Goal: Task Accomplishment & Management: Use online tool/utility

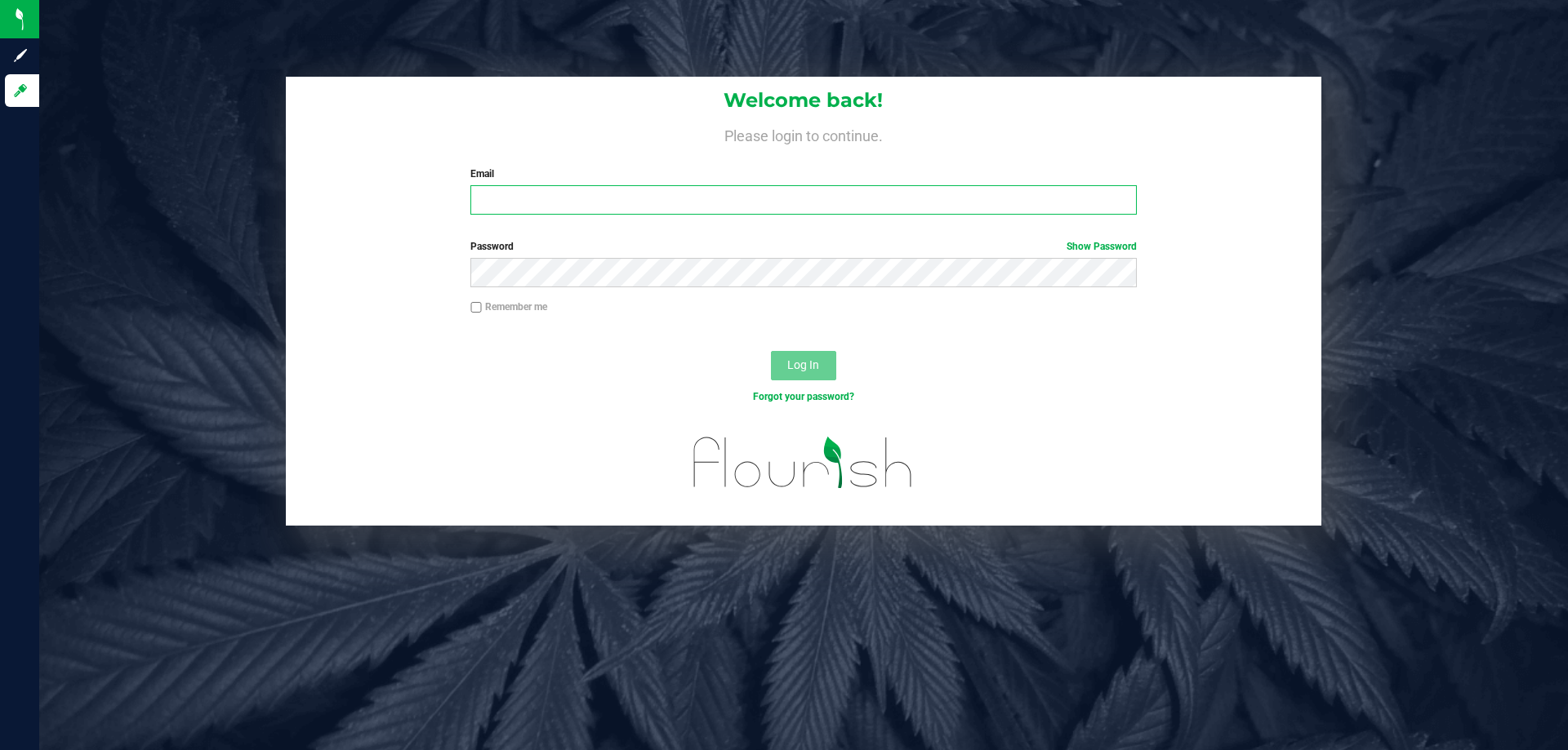
click at [524, 202] on input "Email" at bounding box center [803, 200] width 665 height 29
type input "ansmith@liveparallel.com"
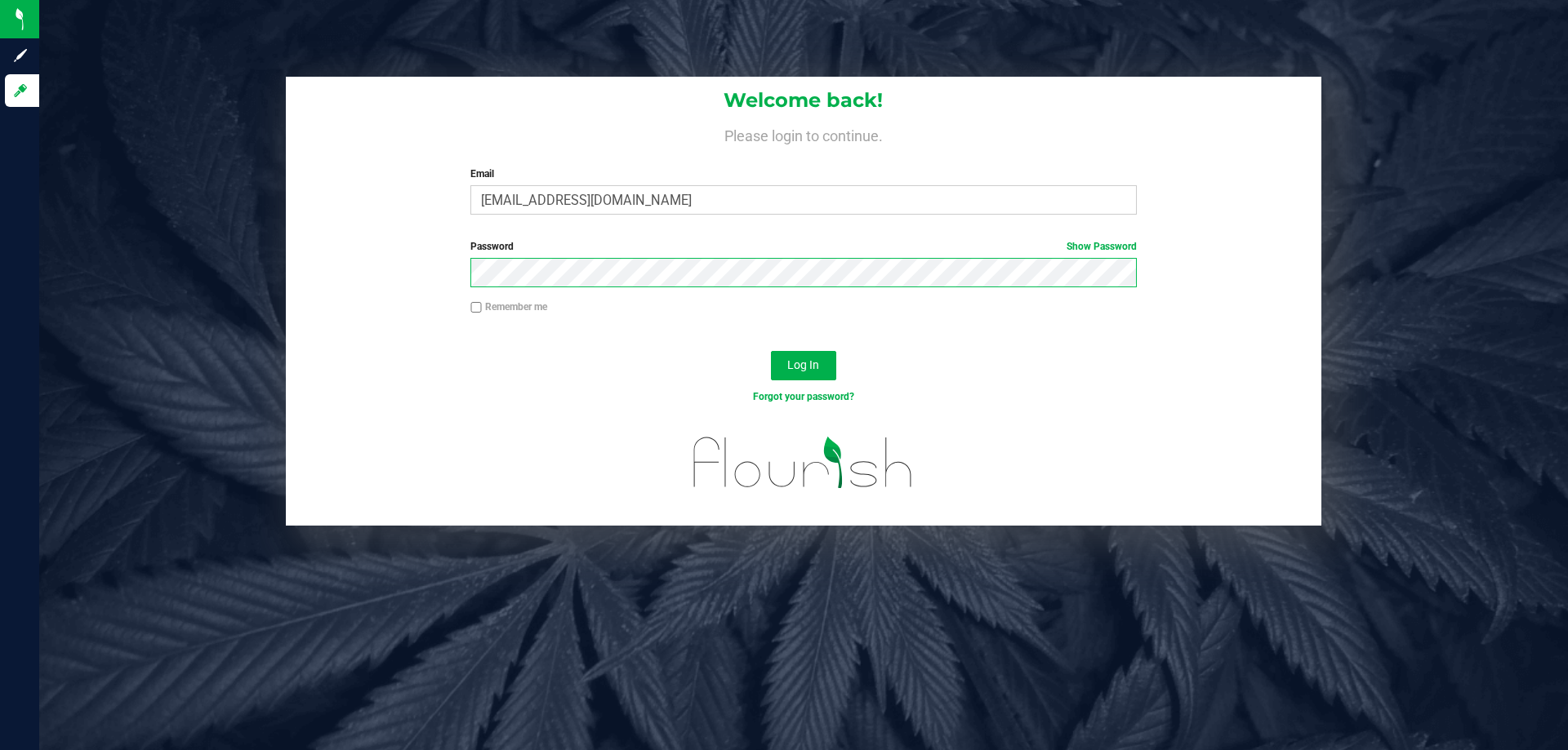
click at [770, 351] on button "Log In" at bounding box center [803, 365] width 66 height 29
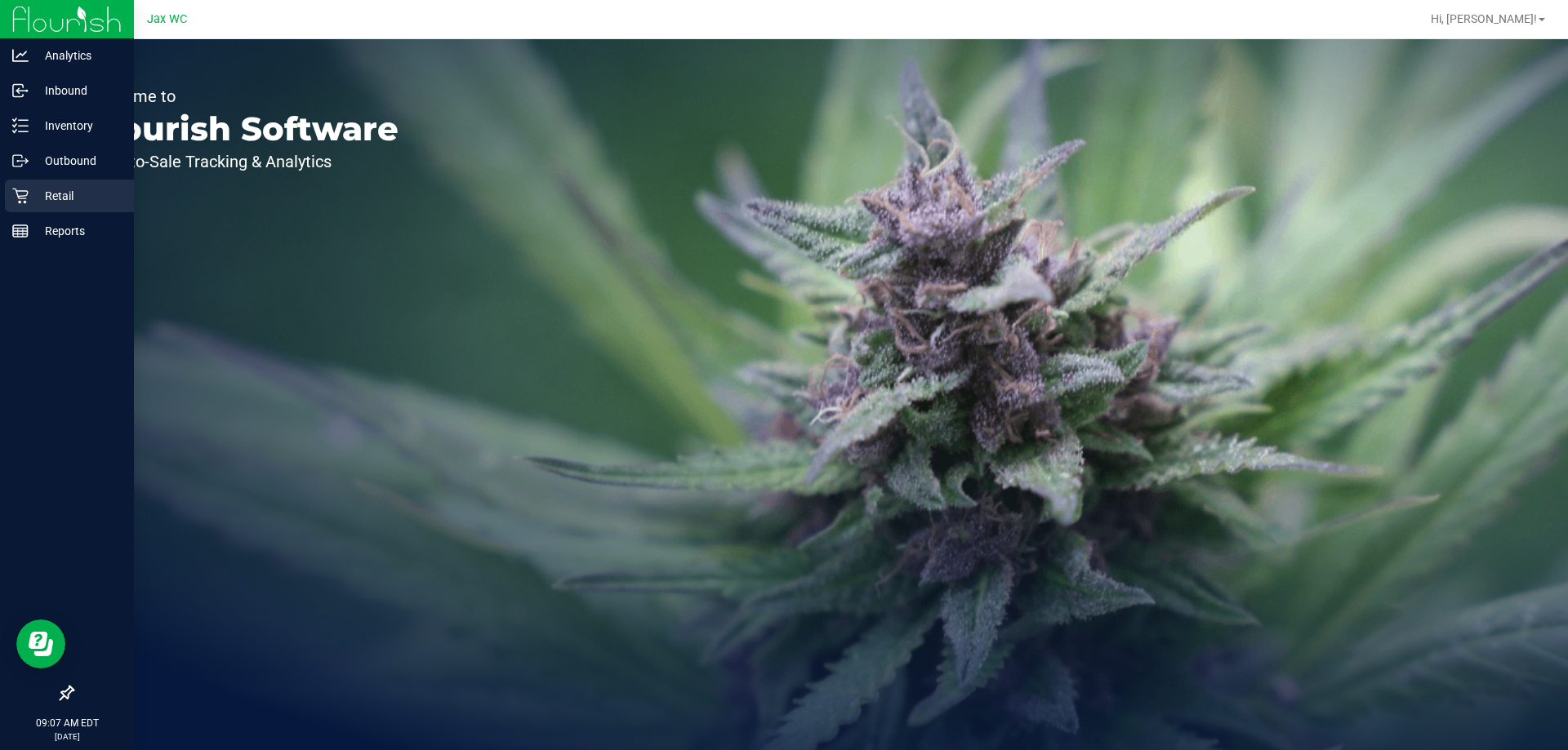
click at [26, 202] on icon at bounding box center [20, 196] width 15 height 15
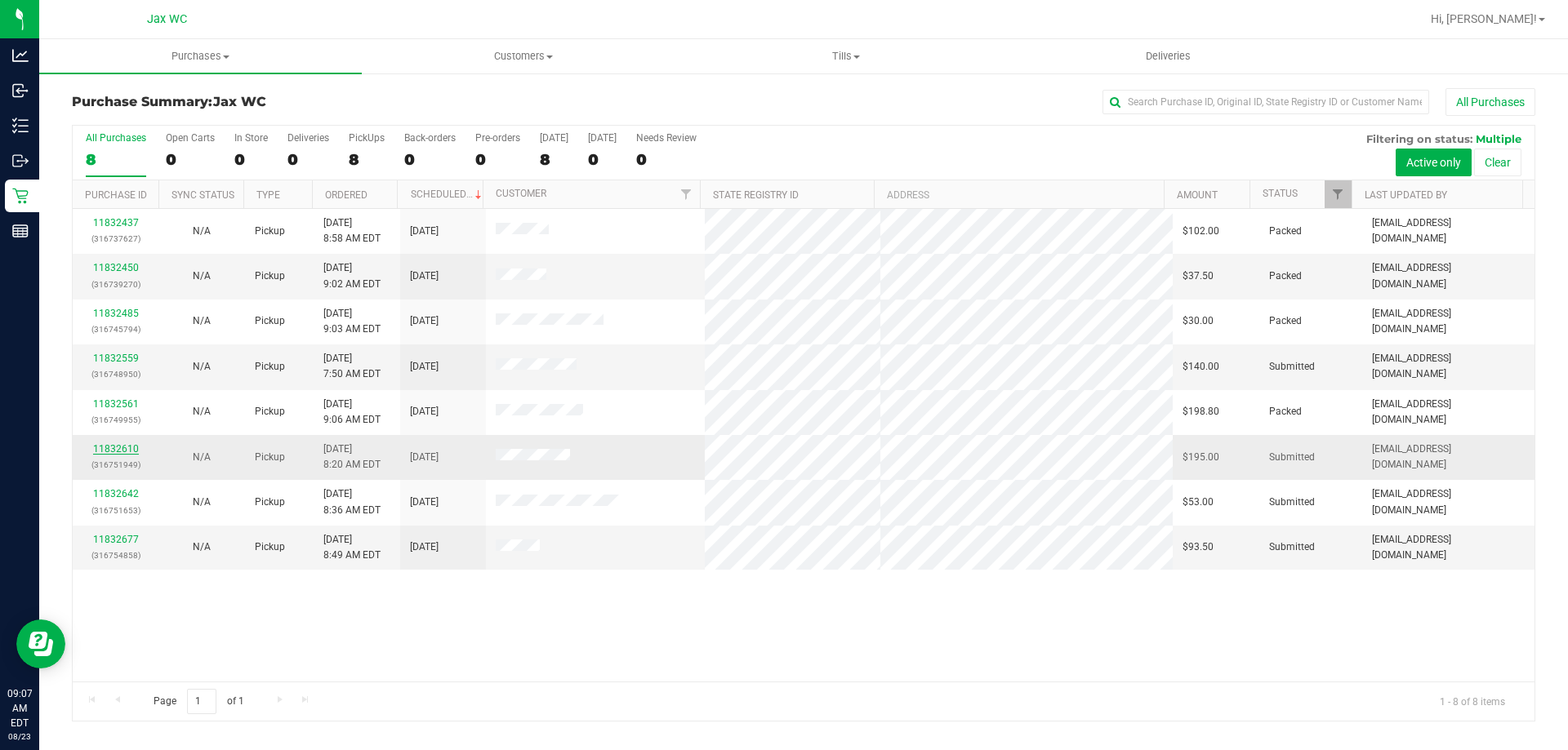
click at [121, 449] on link "11832610" at bounding box center [115, 449] width 45 height 12
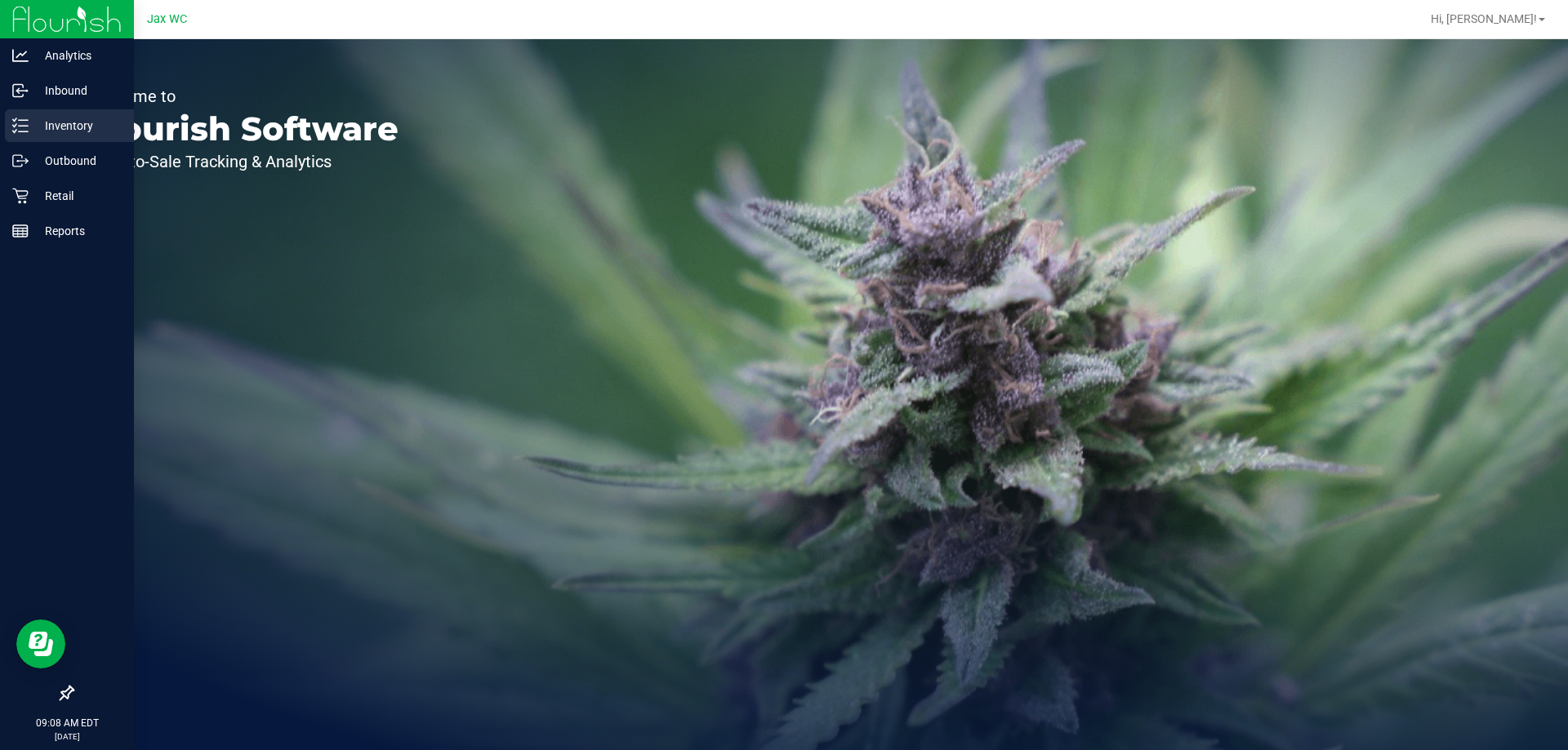
click at [44, 130] on p "Inventory" at bounding box center [77, 126] width 98 height 19
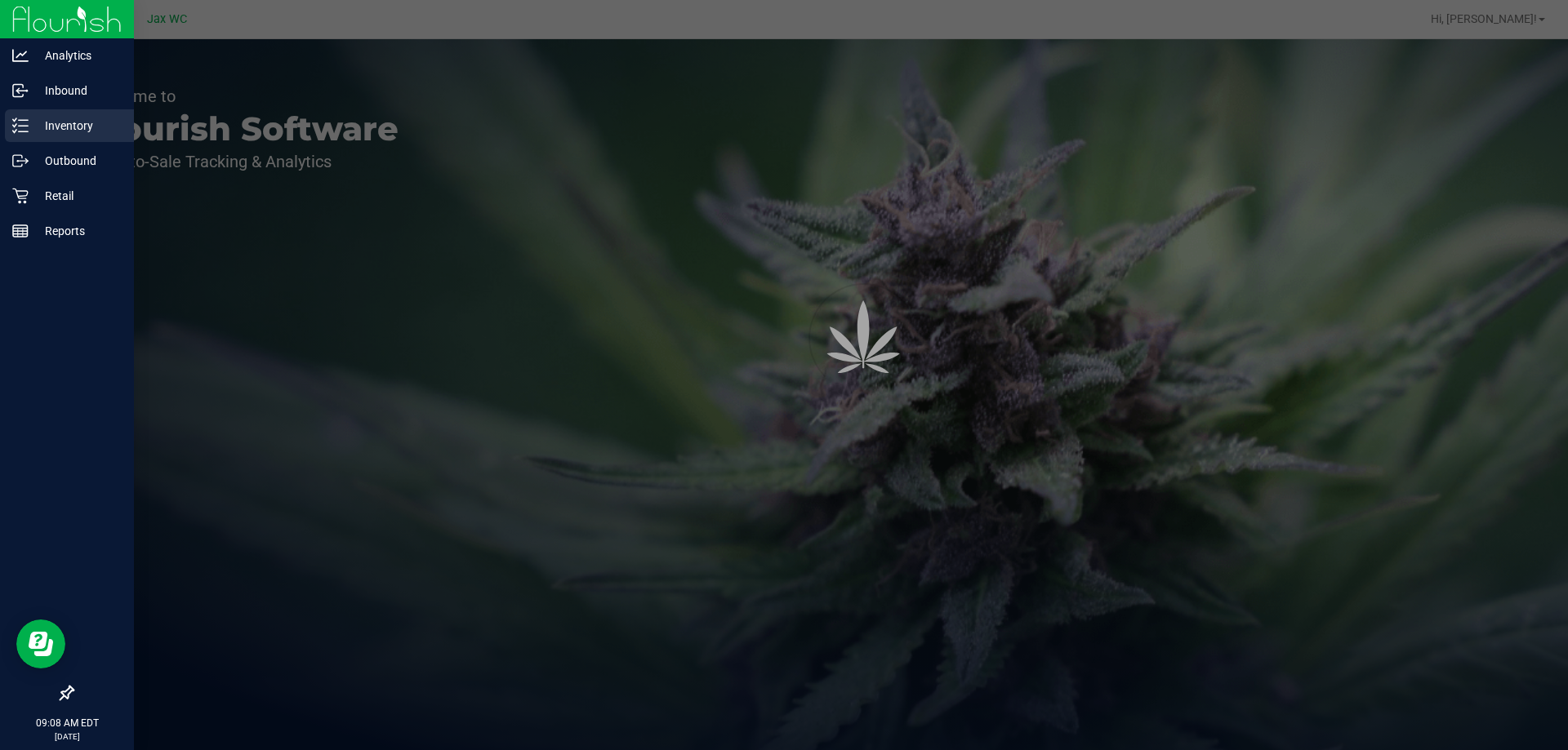
click at [45, 131] on p "Inventory" at bounding box center [77, 126] width 98 height 19
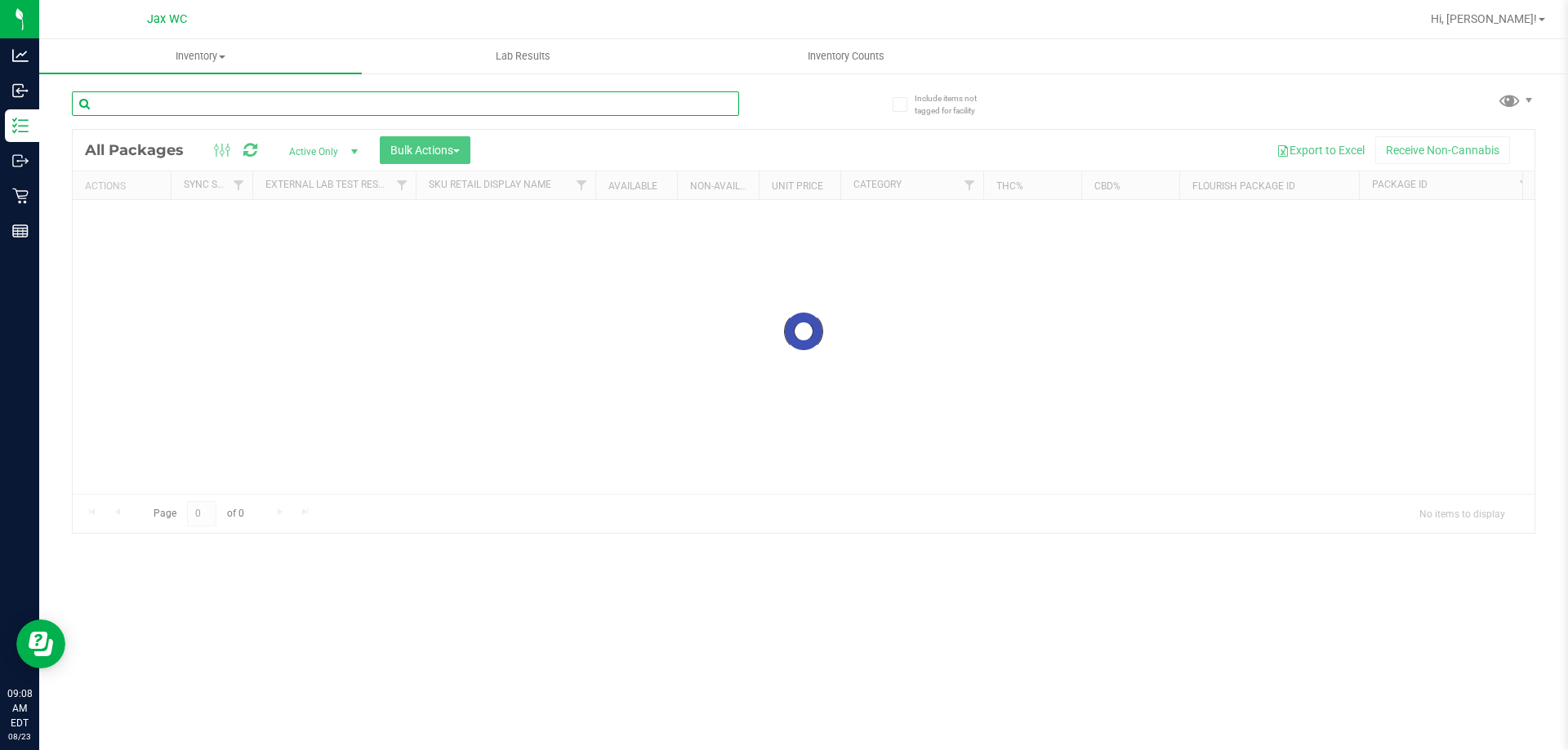
click at [213, 110] on div "Inventory All packages All inventory Waste log Create inventory Lab Results Inv…" at bounding box center [803, 395] width 1528 height 711
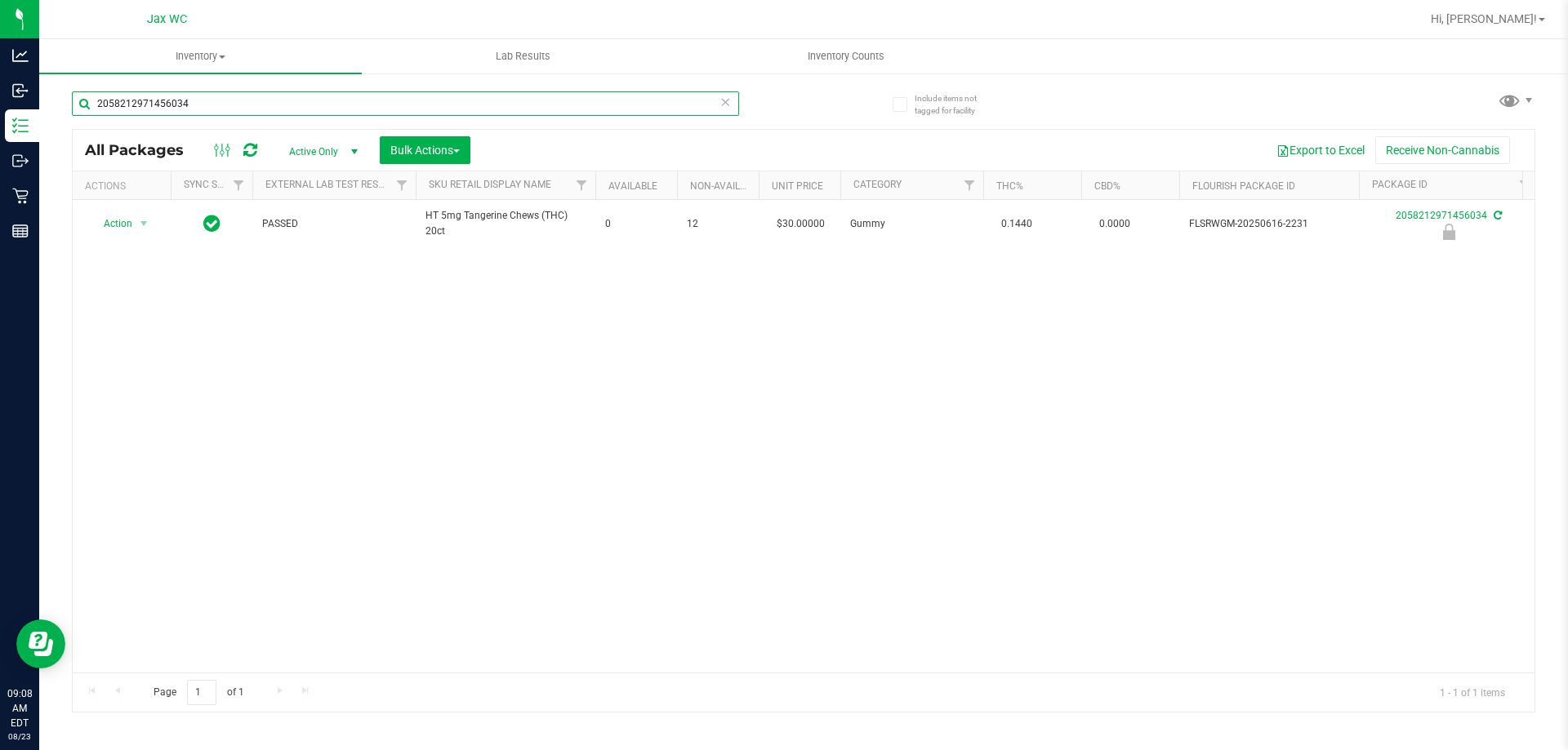
click at [224, 101] on input "2058212971456034" at bounding box center [405, 103] width 667 height 24
type input "2962192586674875"
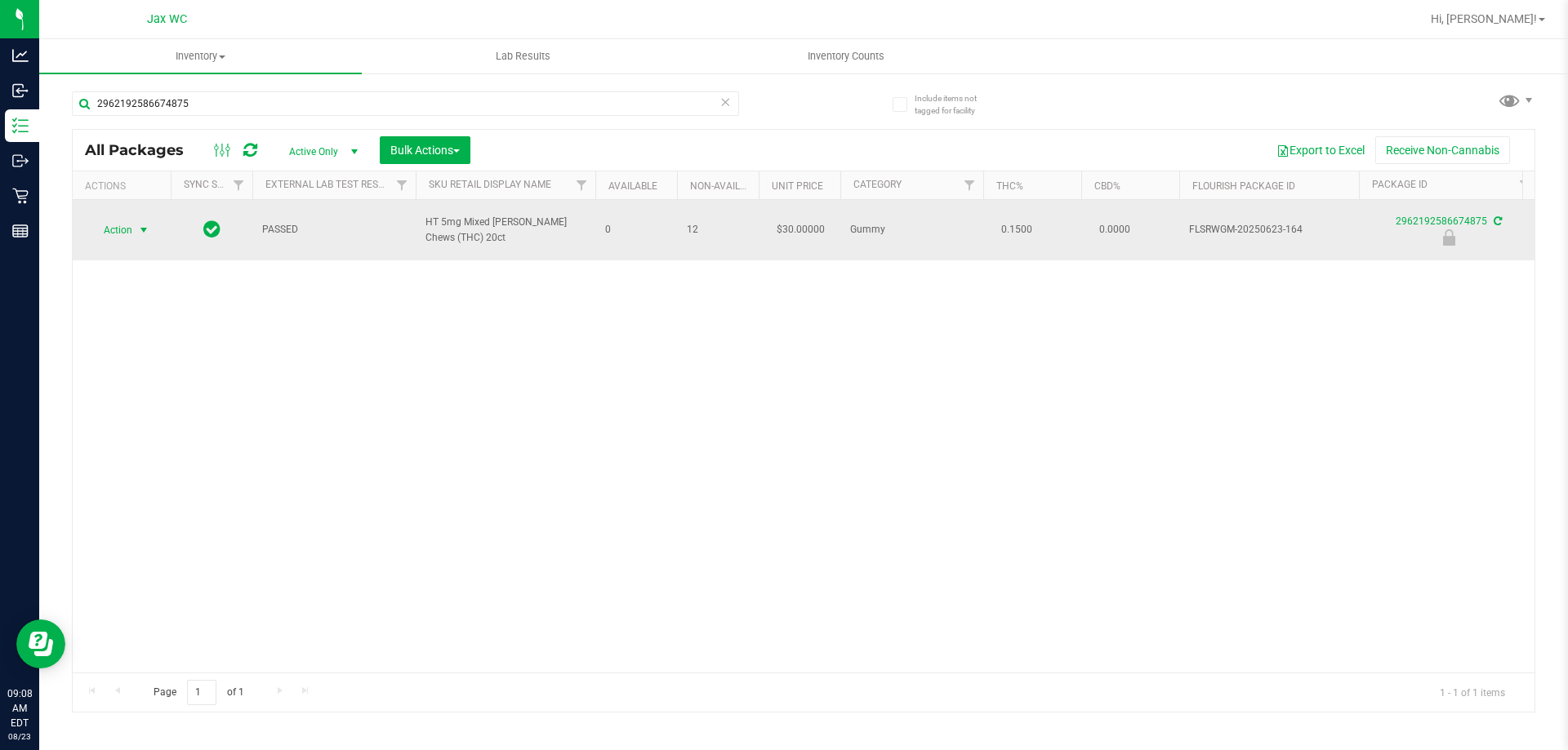
click at [145, 224] on span "select" at bounding box center [144, 230] width 14 height 14
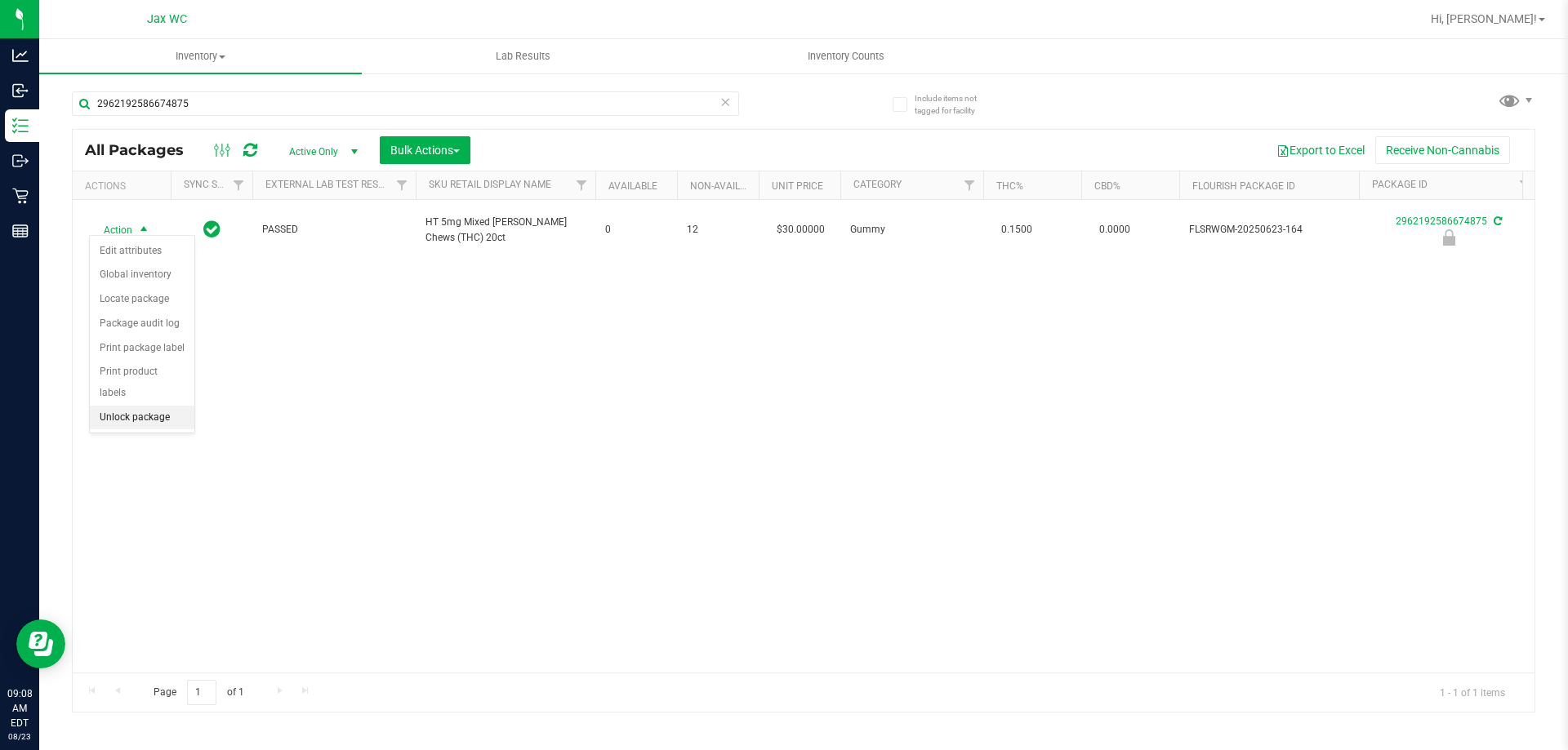
click at [173, 406] on li "Unlock package" at bounding box center [142, 418] width 104 height 24
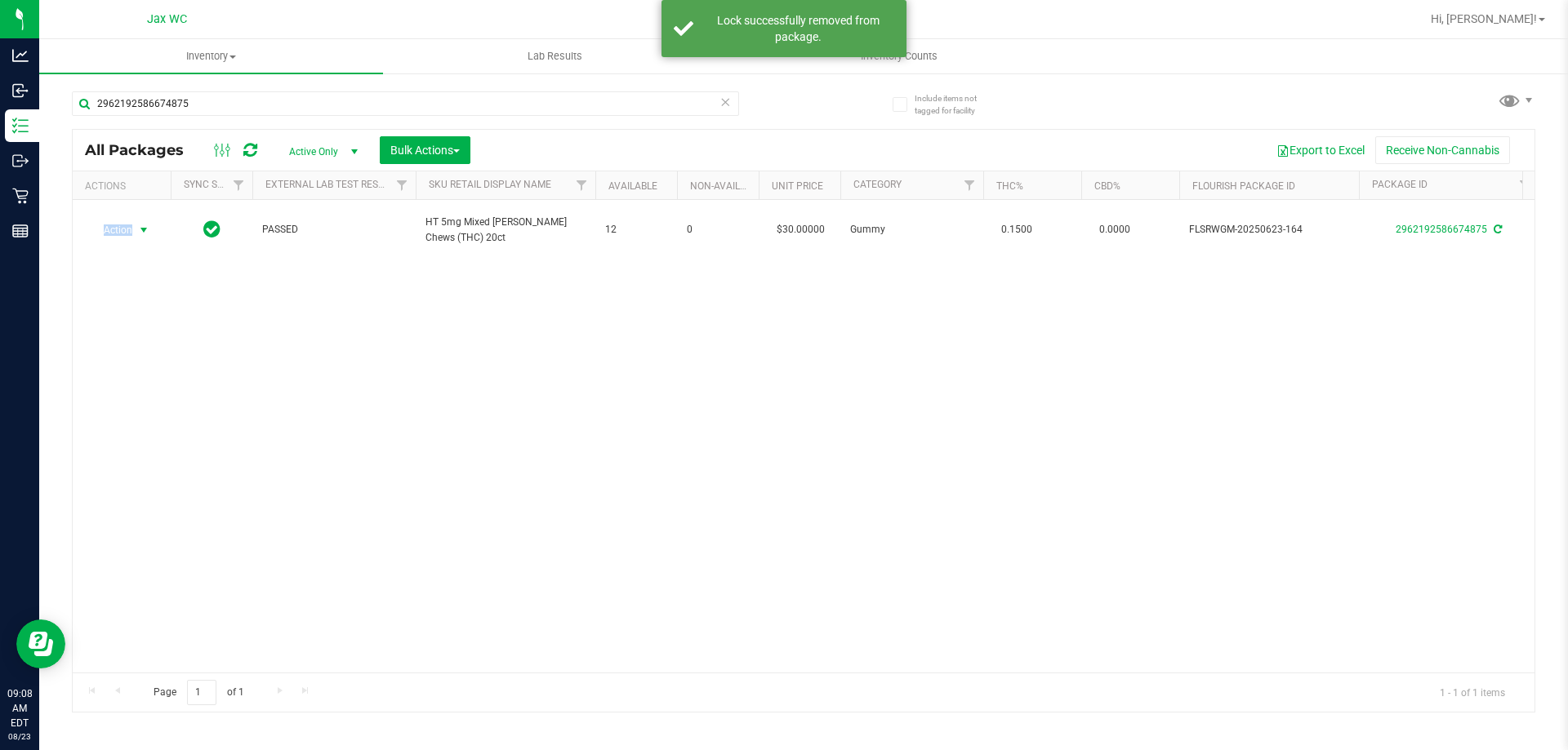
click at [125, 224] on span "Action" at bounding box center [111, 230] width 44 height 23
click at [181, 418] on li "Print package label" at bounding box center [153, 420] width 127 height 24
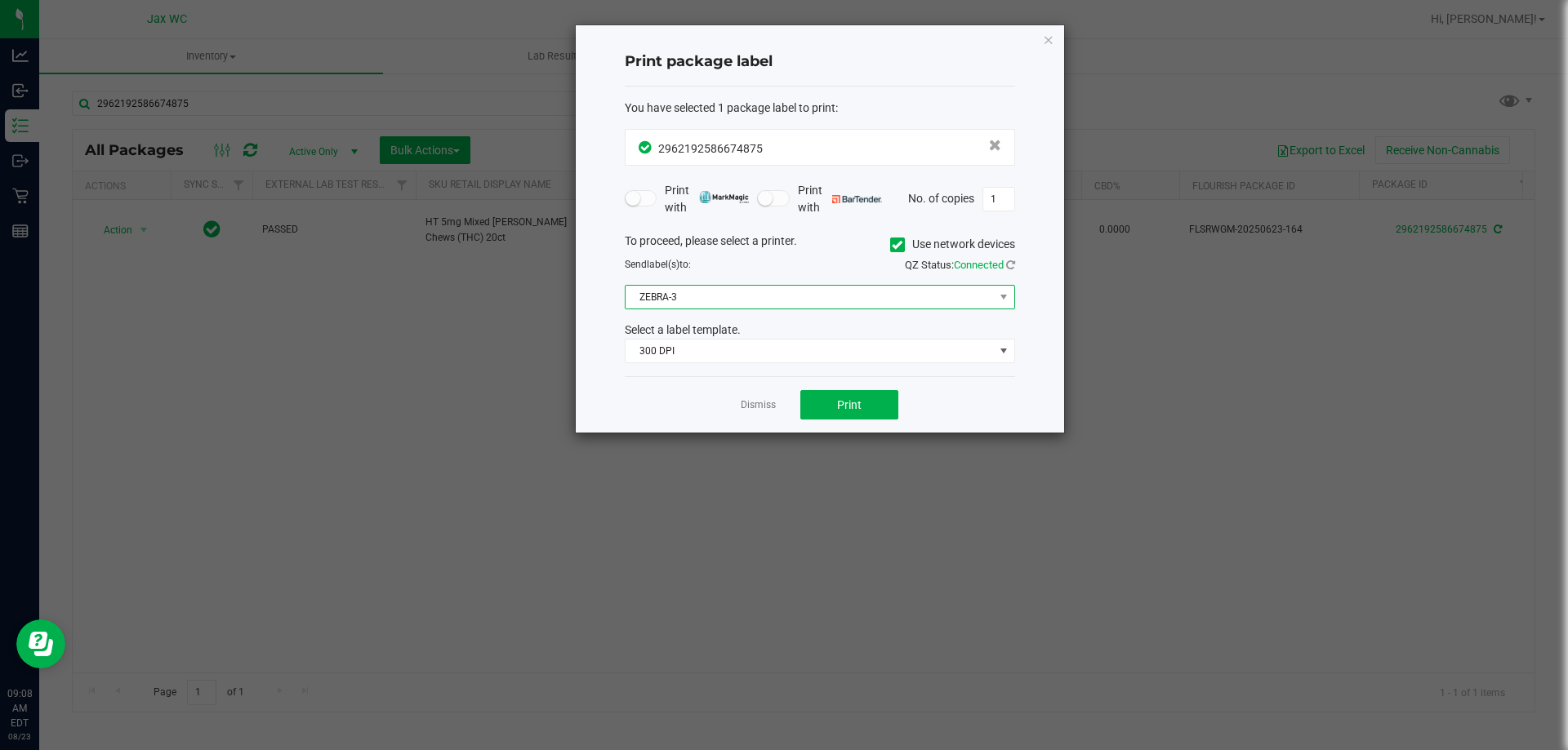
click at [791, 293] on span "ZEBRA-3" at bounding box center [809, 298] width 368 height 23
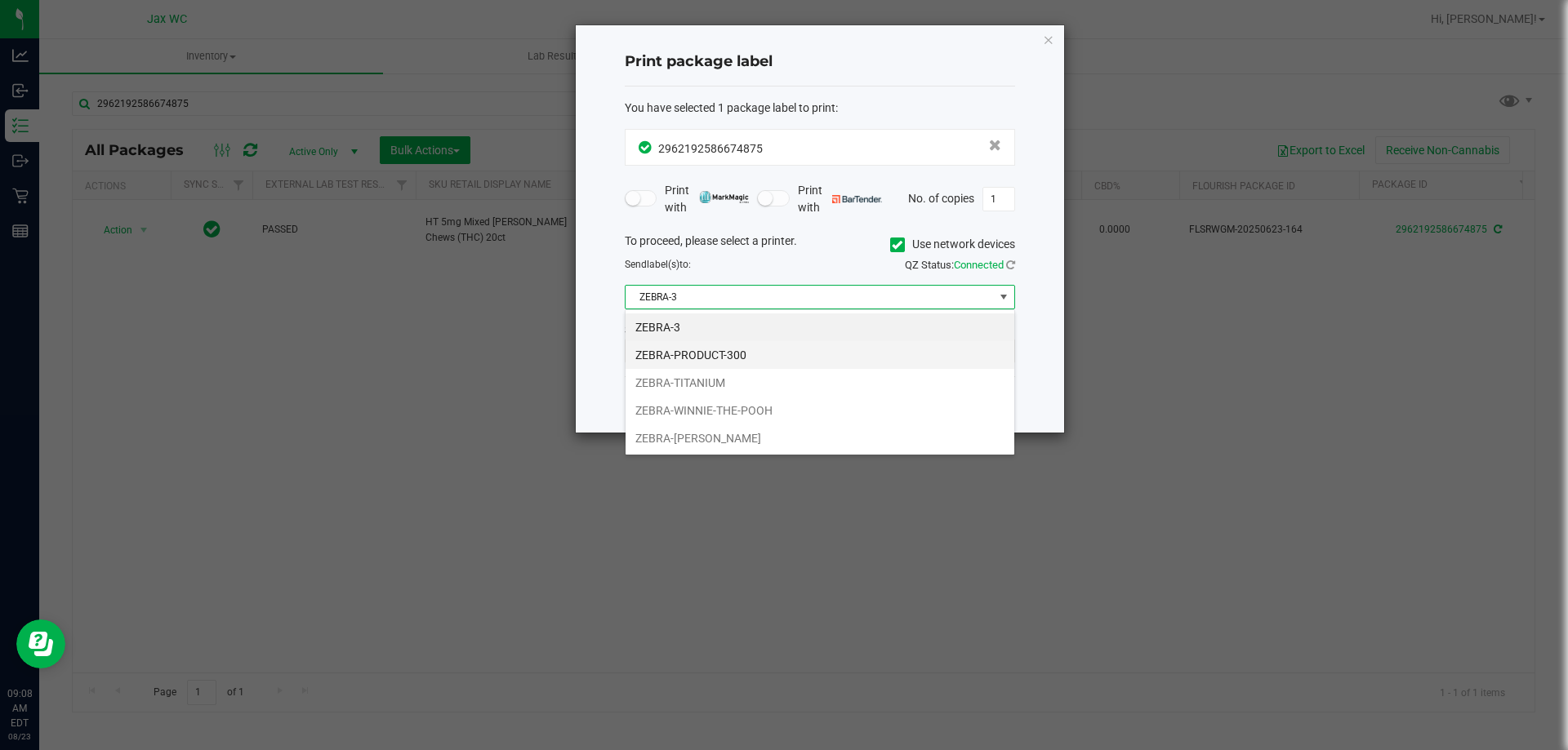
scroll to position [24, 391]
click at [760, 407] on li "ZEBRA-WINNIE-THE-POOH" at bounding box center [820, 410] width 389 height 28
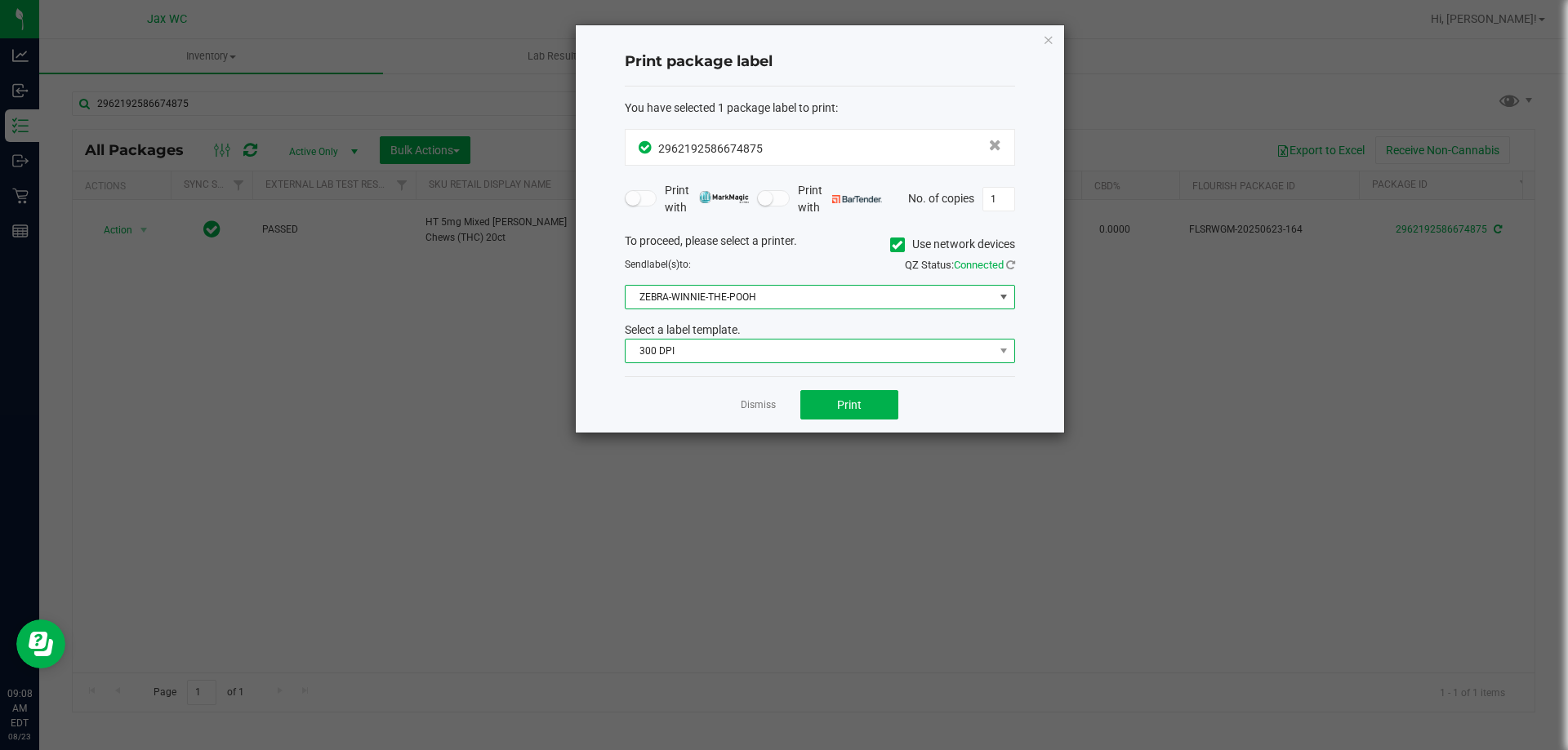
click at [723, 340] on span "300 DPI" at bounding box center [809, 351] width 368 height 23
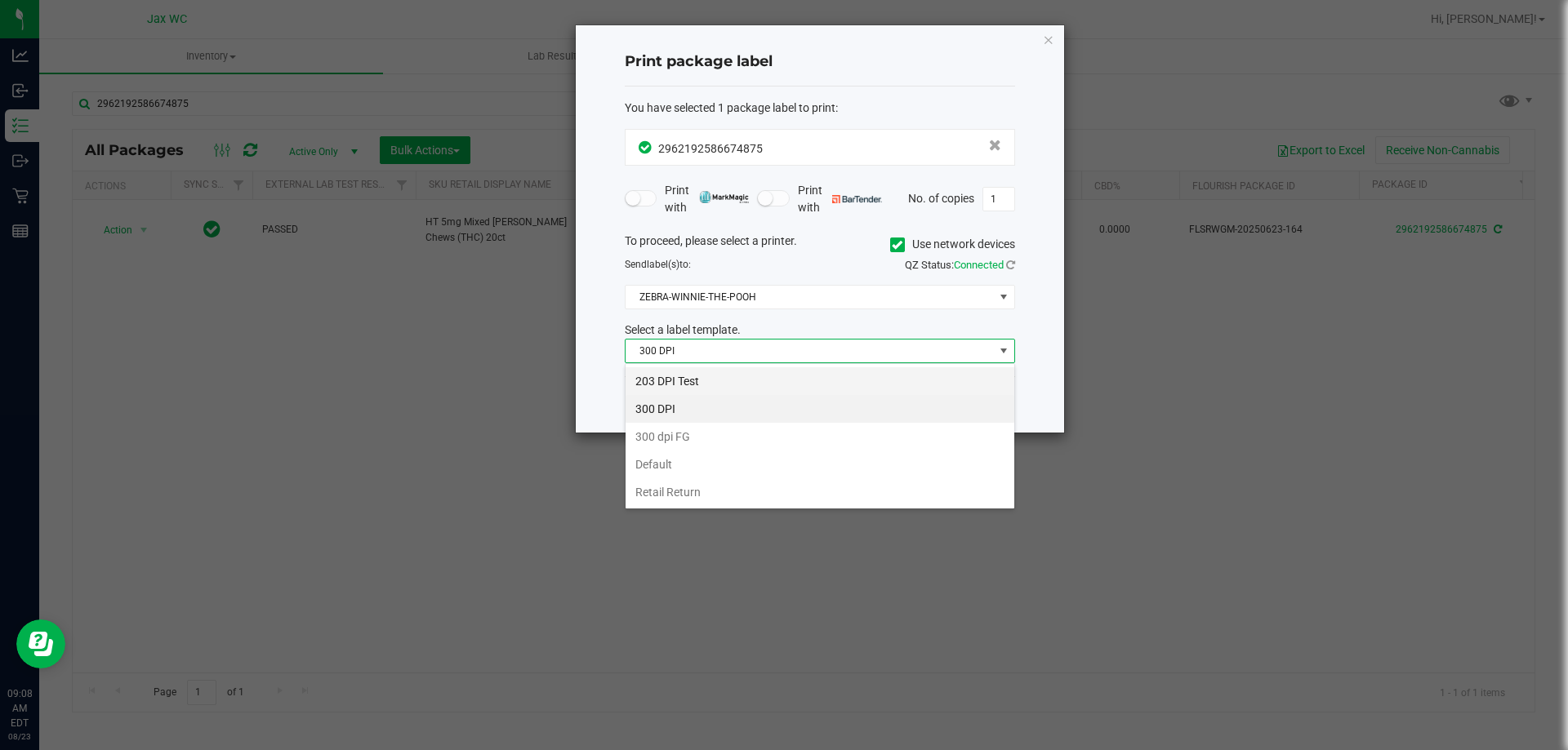
click at [730, 386] on li "203 DPI Test" at bounding box center [820, 381] width 389 height 28
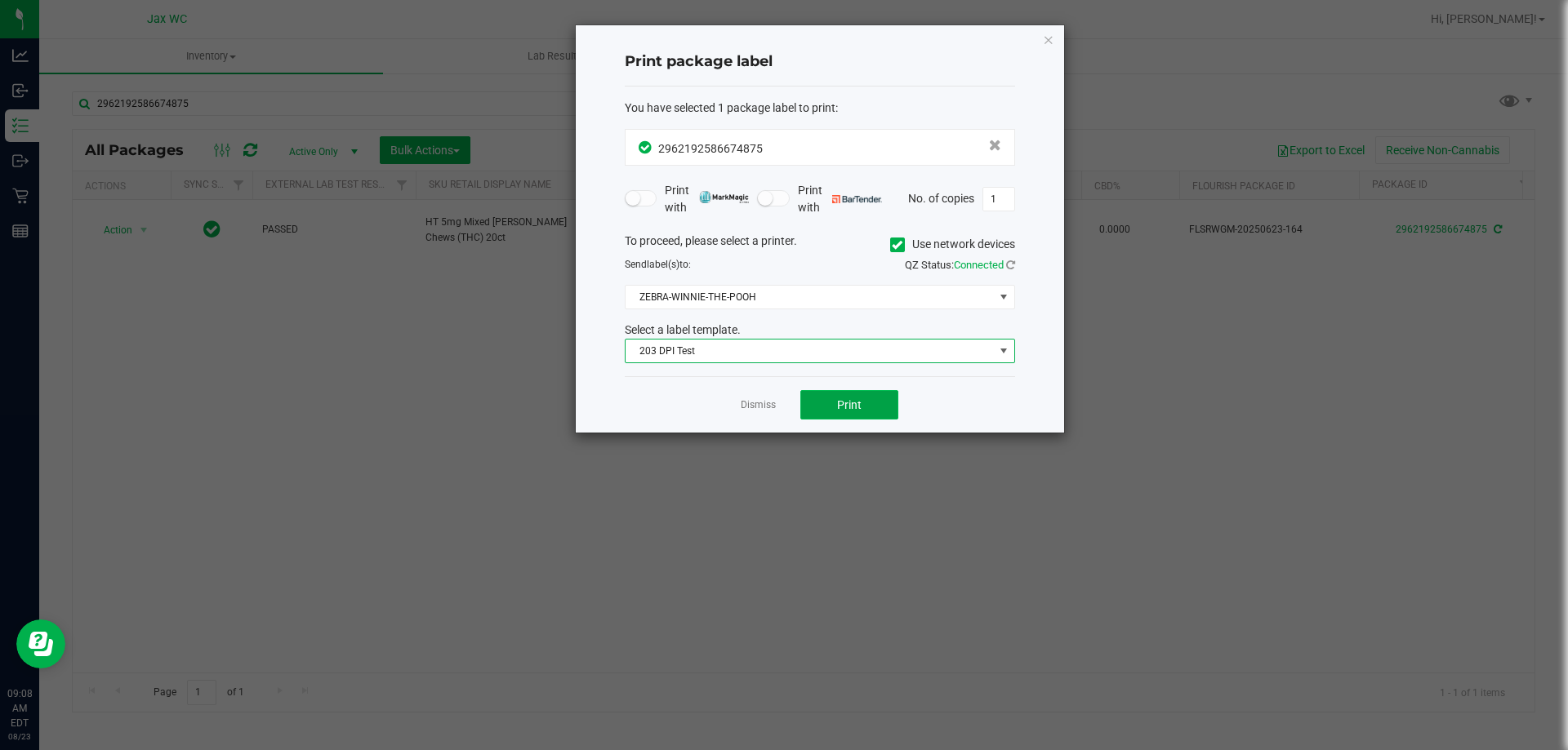
click at [836, 406] on button "Print" at bounding box center [849, 405] width 98 height 29
click at [735, 416] on div "Dismiss Print" at bounding box center [820, 404] width 391 height 56
click at [760, 406] on link "Dismiss" at bounding box center [758, 405] width 35 height 14
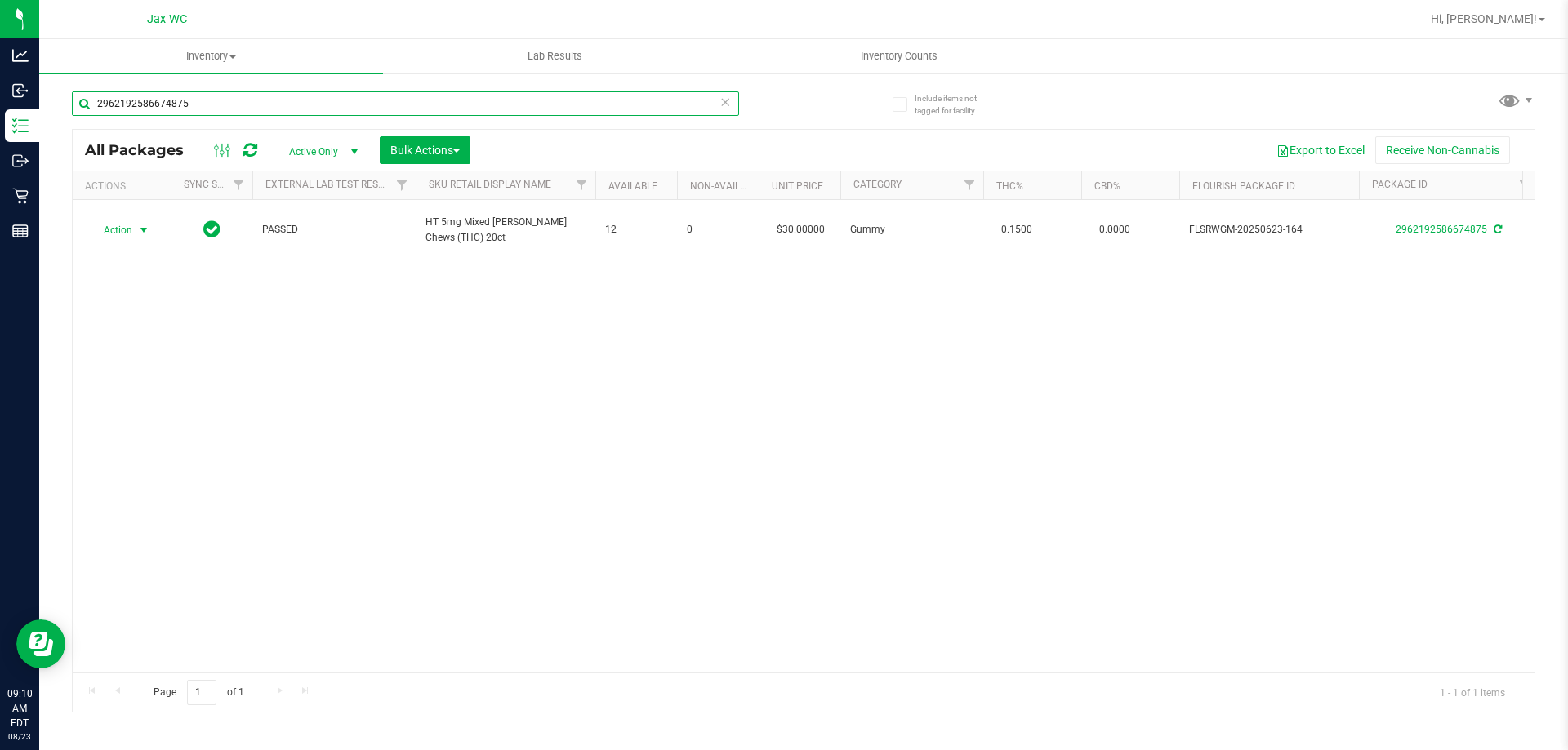
click at [202, 106] on input "2962192586674875" at bounding box center [405, 103] width 667 height 24
click at [207, 108] on input "2962192586674875" at bounding box center [405, 103] width 667 height 24
type input "6748369705805598"
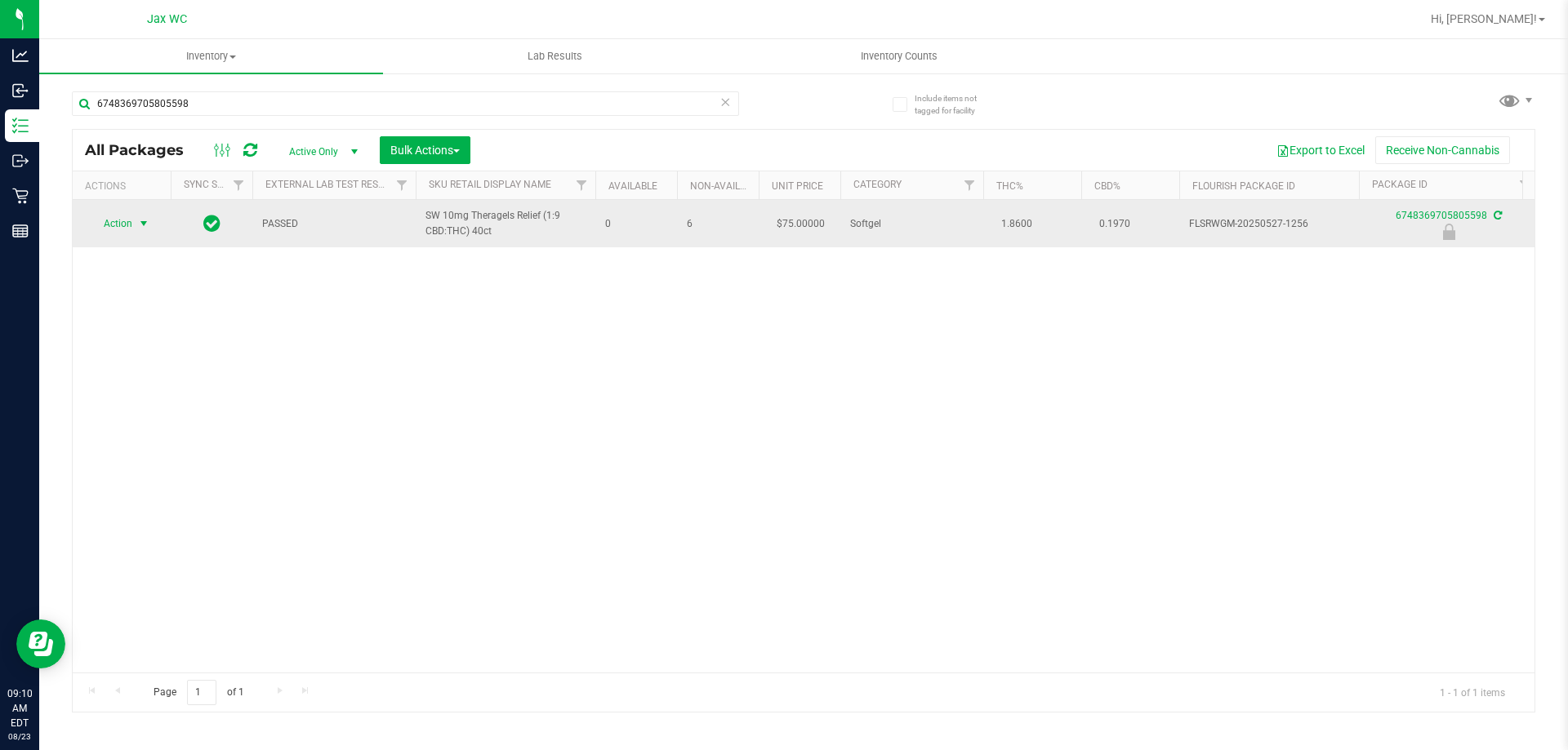
click at [118, 225] on span "Action" at bounding box center [111, 224] width 44 height 23
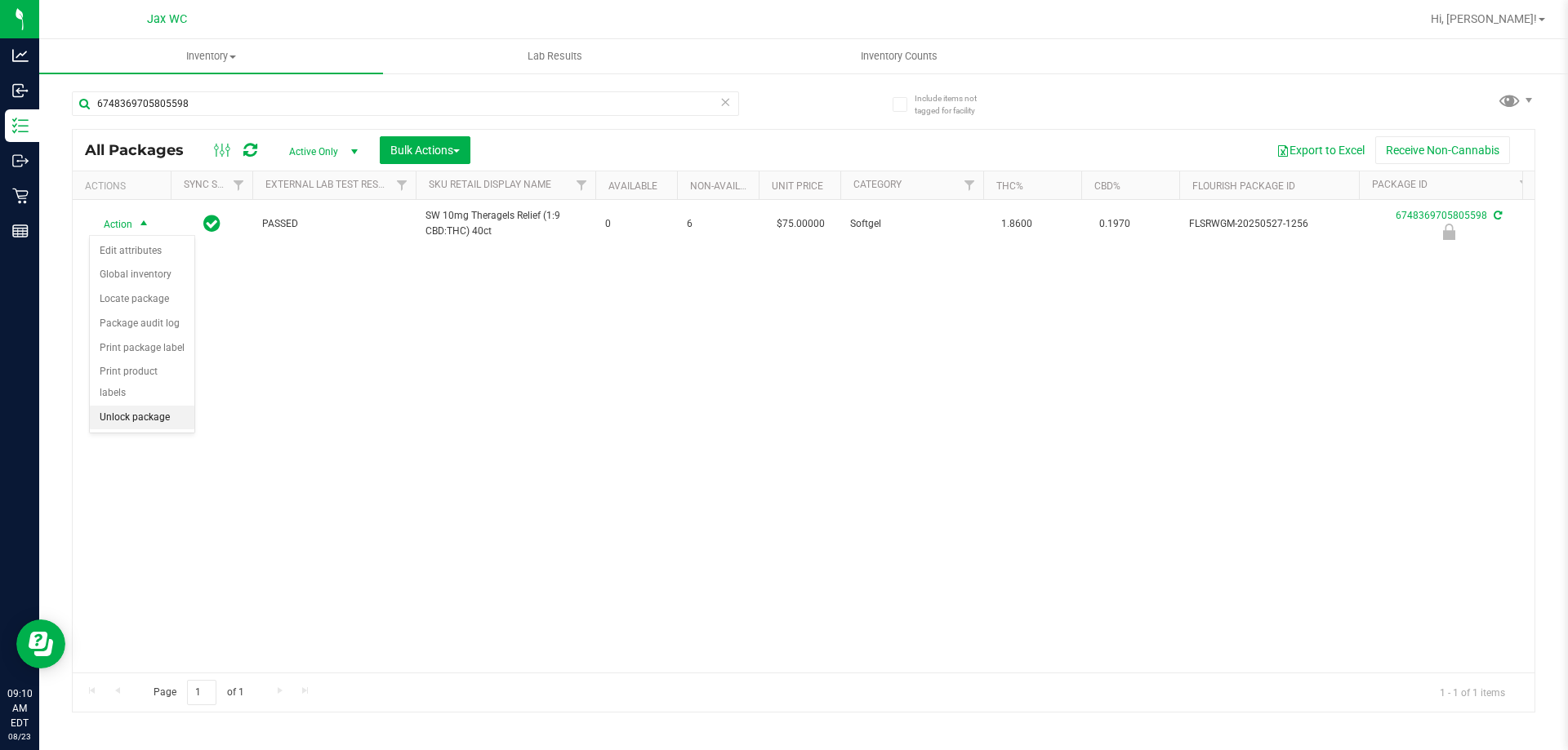
click at [172, 406] on li "Unlock package" at bounding box center [142, 418] width 104 height 24
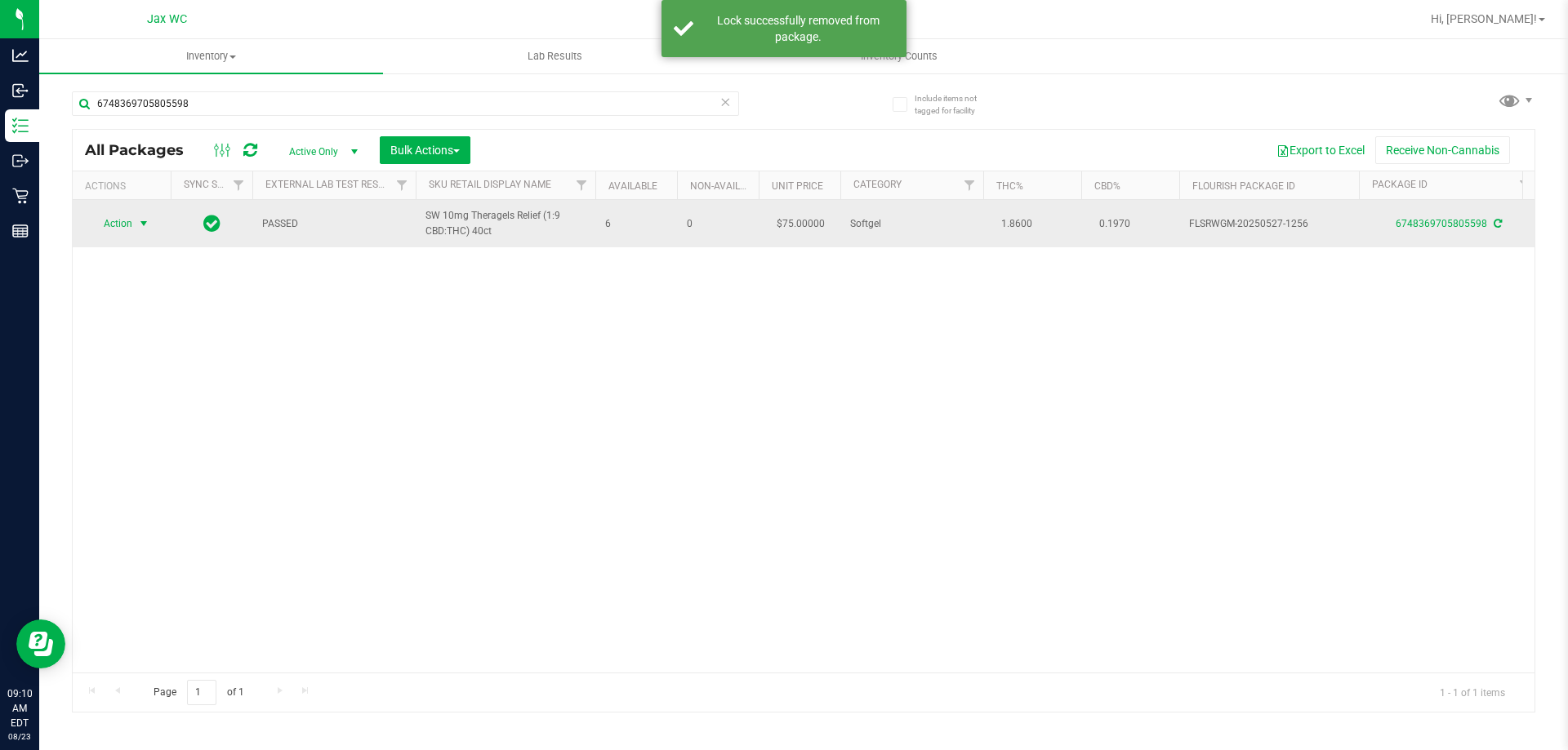
click at [129, 220] on span "Action" at bounding box center [111, 224] width 44 height 23
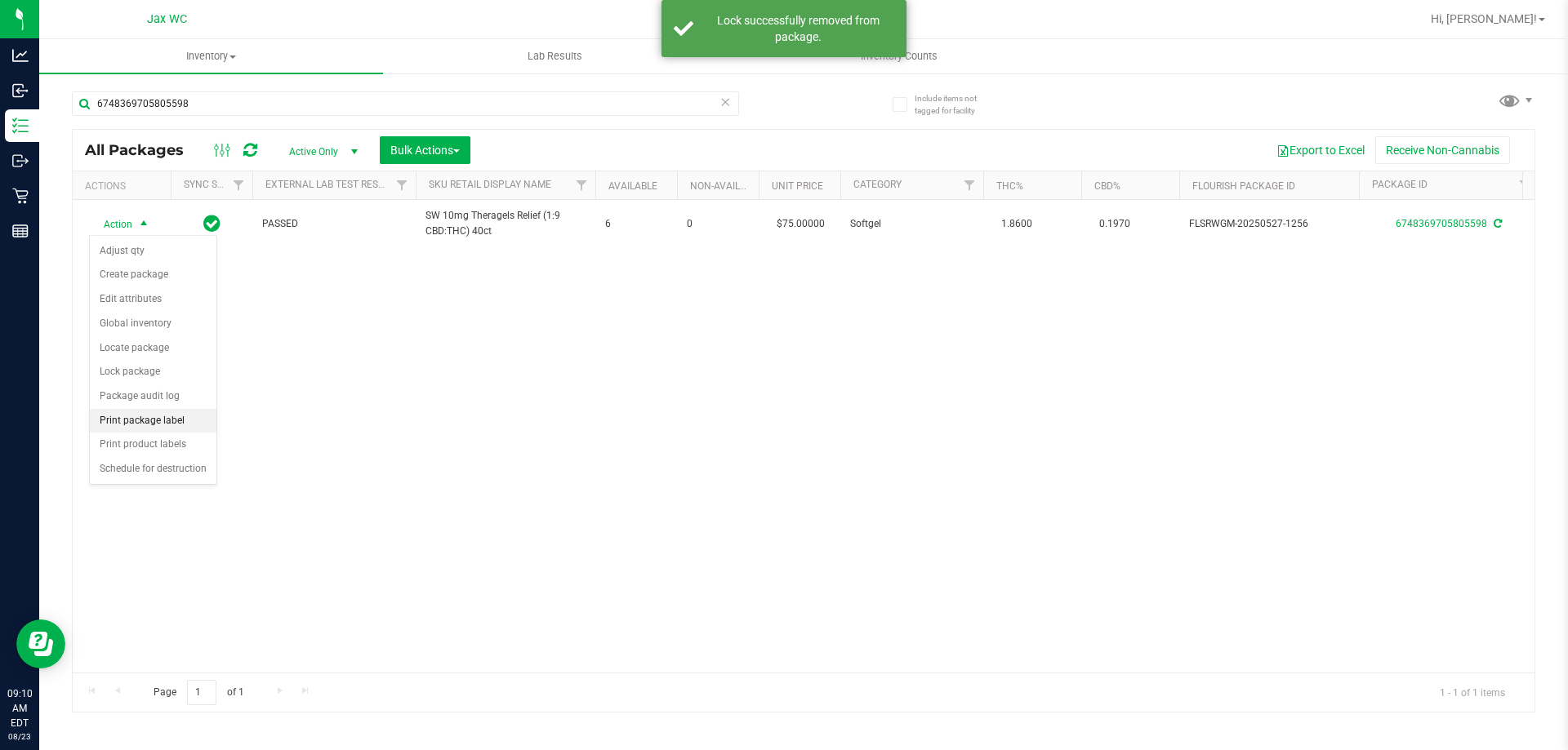
click at [176, 426] on li "Print package label" at bounding box center [153, 420] width 127 height 24
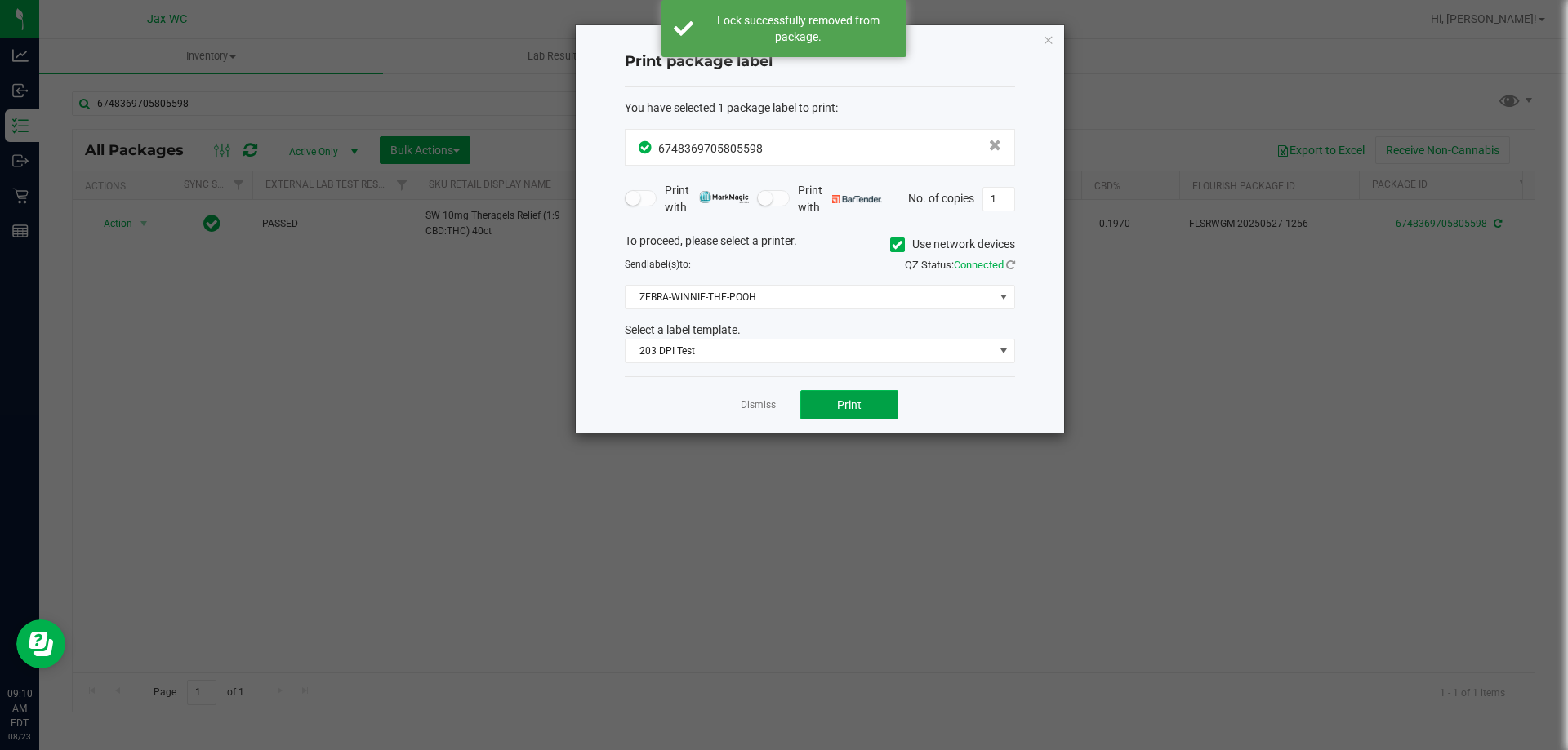
click at [849, 401] on span "Print" at bounding box center [849, 405] width 24 height 14
